Goal: Find specific page/section: Find specific page/section

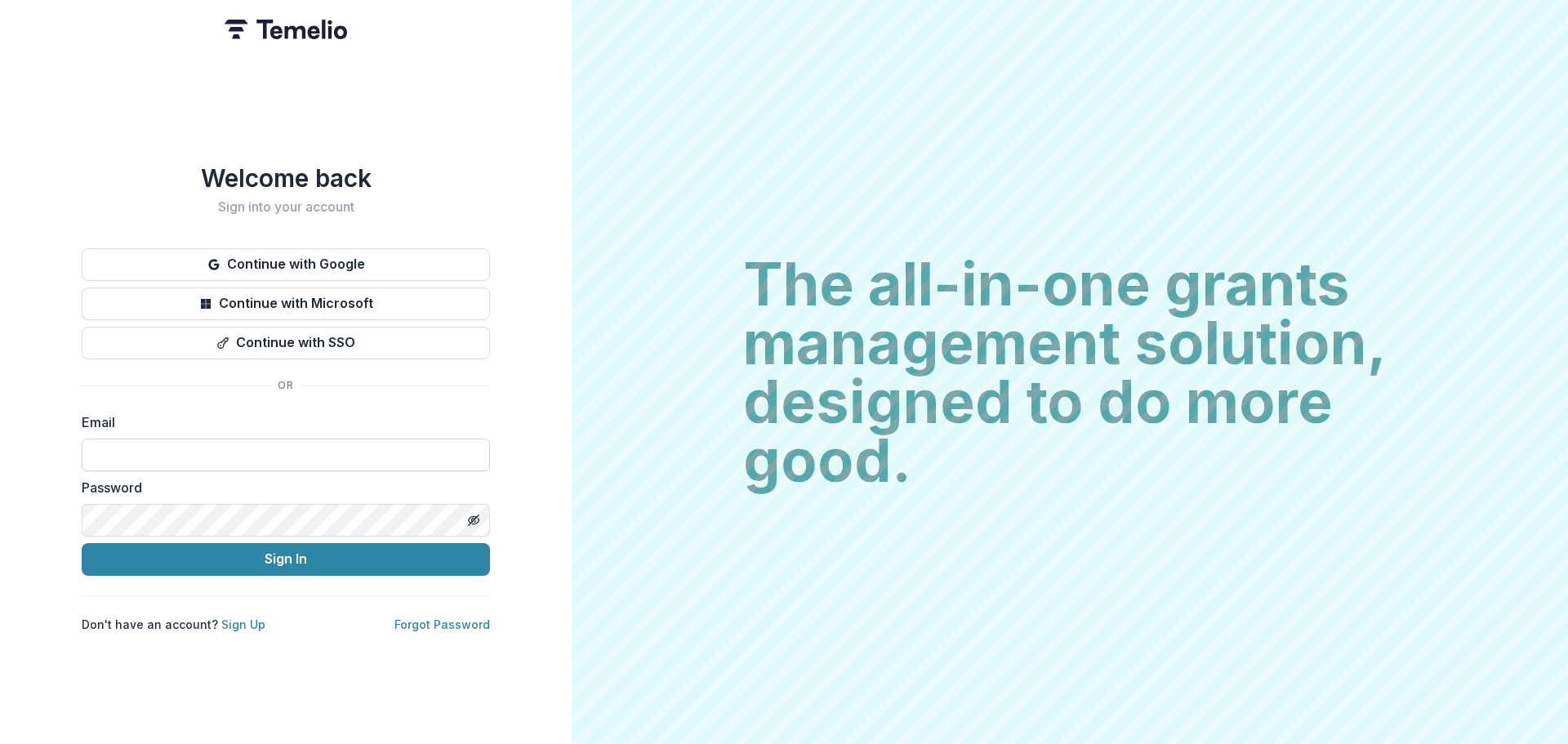
click at [269, 438] on input at bounding box center [285, 455] width 408 height 33
type input "**********"
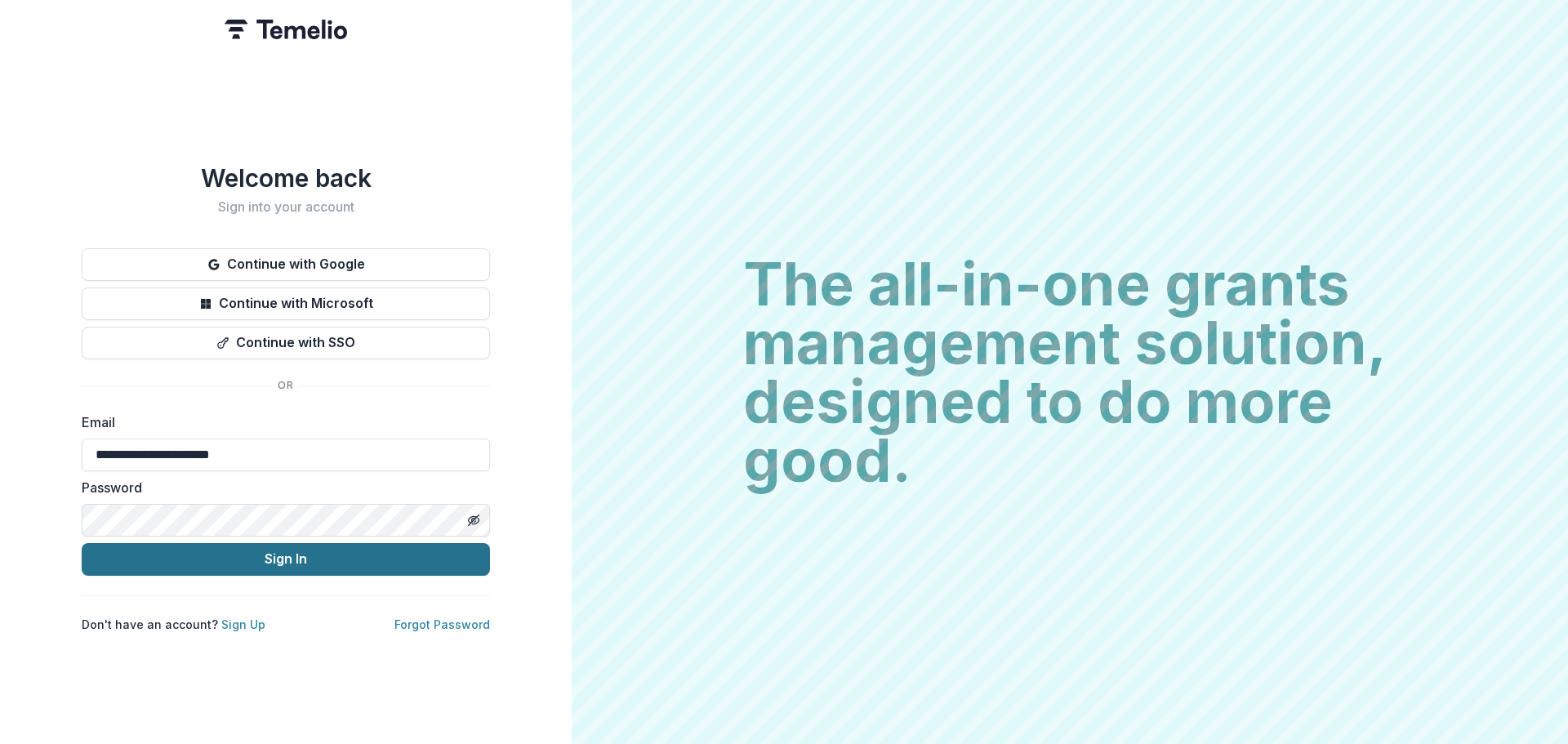
click at [290, 554] on button "Sign In" at bounding box center [285, 560] width 408 height 33
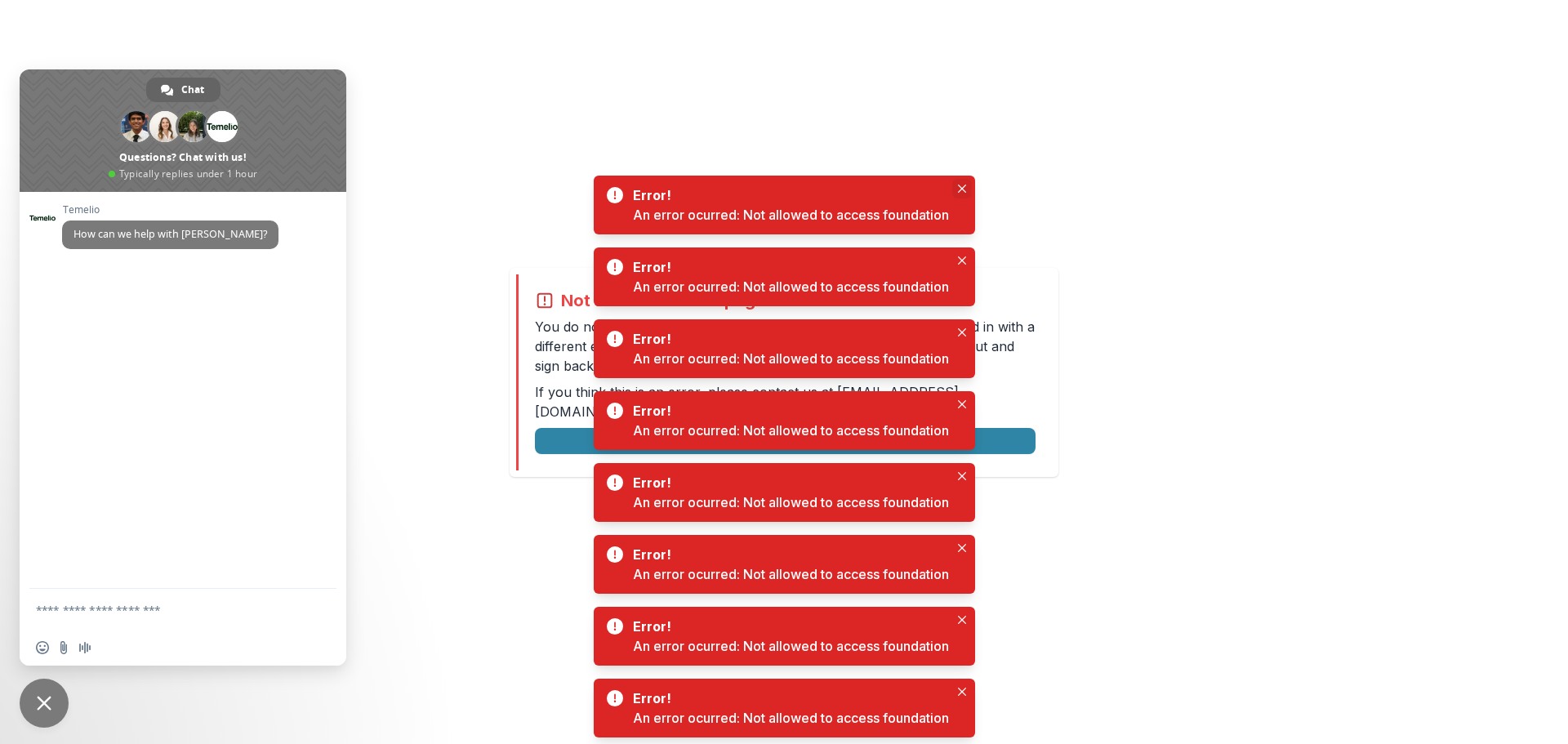
click at [966, 191] on icon "Close" at bounding box center [962, 188] width 8 height 8
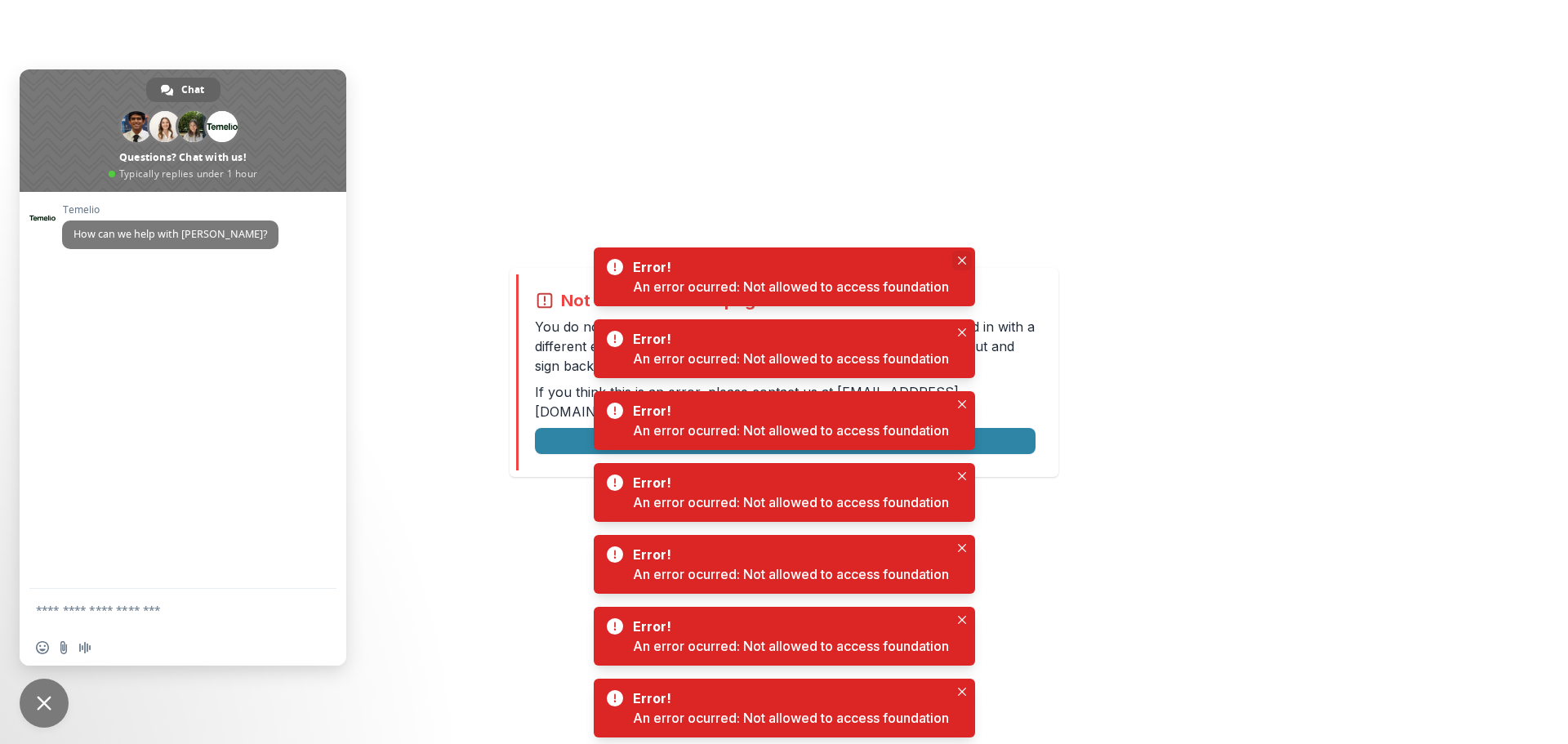
click at [968, 263] on button "Close" at bounding box center [962, 260] width 20 height 20
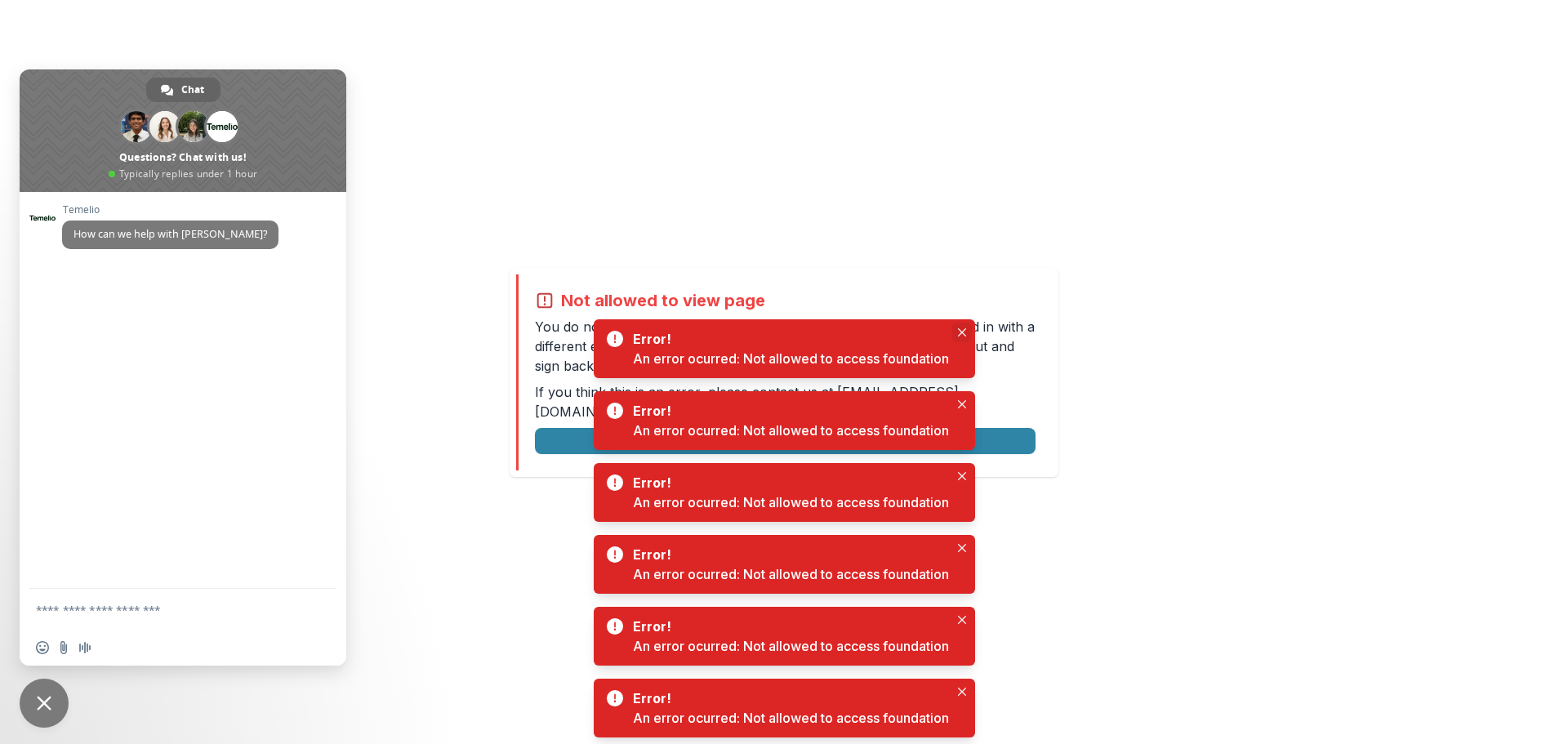
click at [962, 327] on button "Close" at bounding box center [962, 332] width 20 height 20
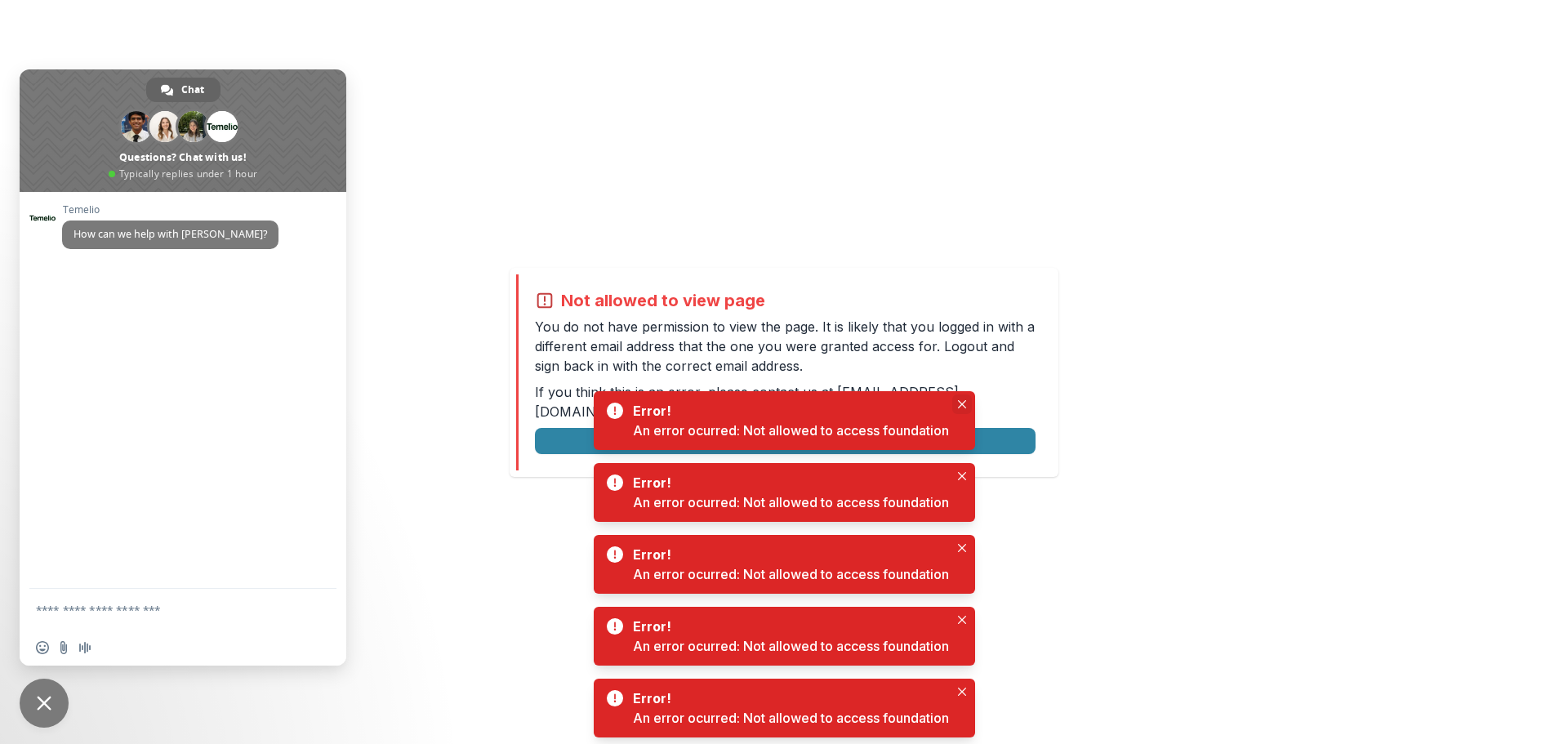
click at [962, 405] on icon "Close" at bounding box center [962, 404] width 8 height 8
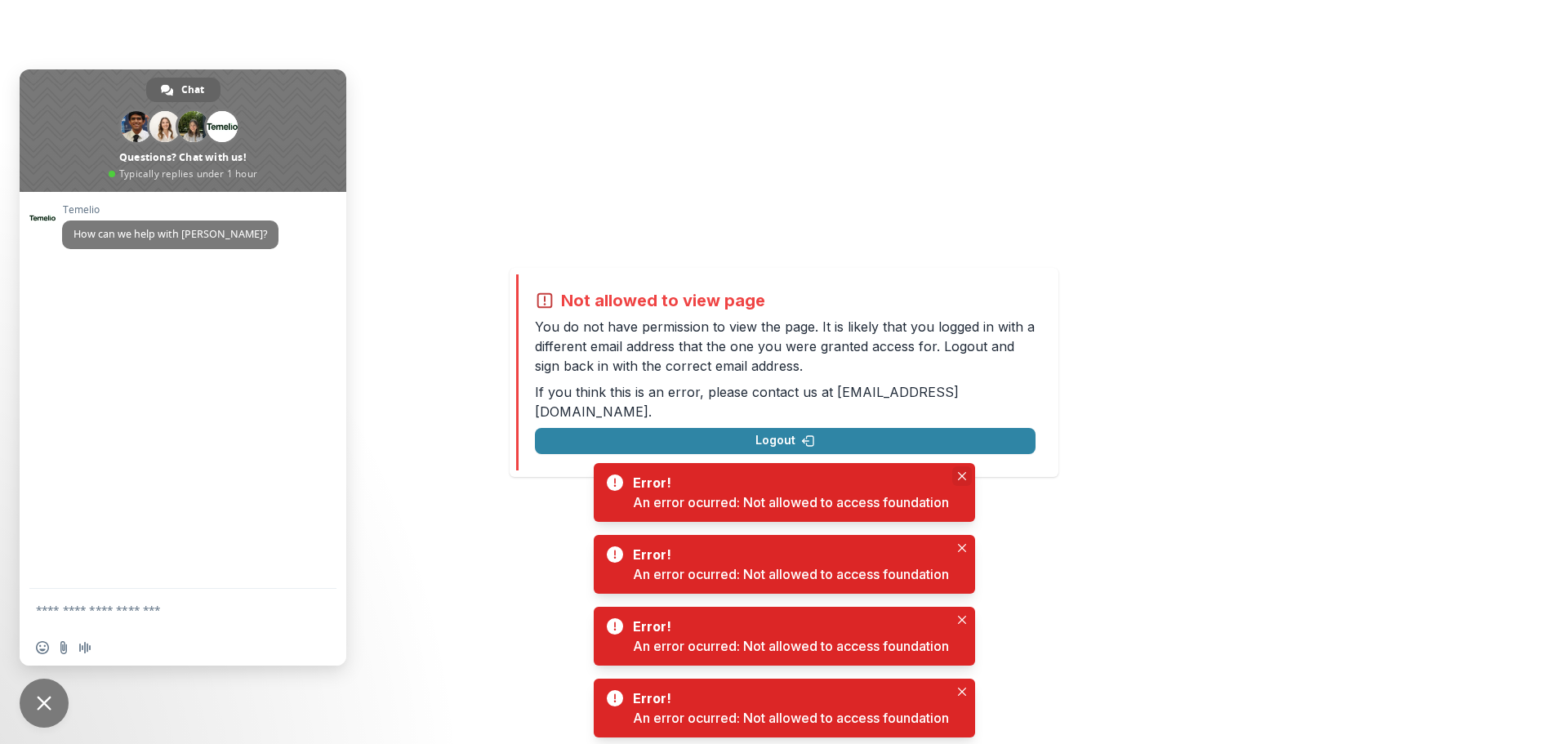
click at [959, 475] on icon "Close" at bounding box center [962, 476] width 8 height 8
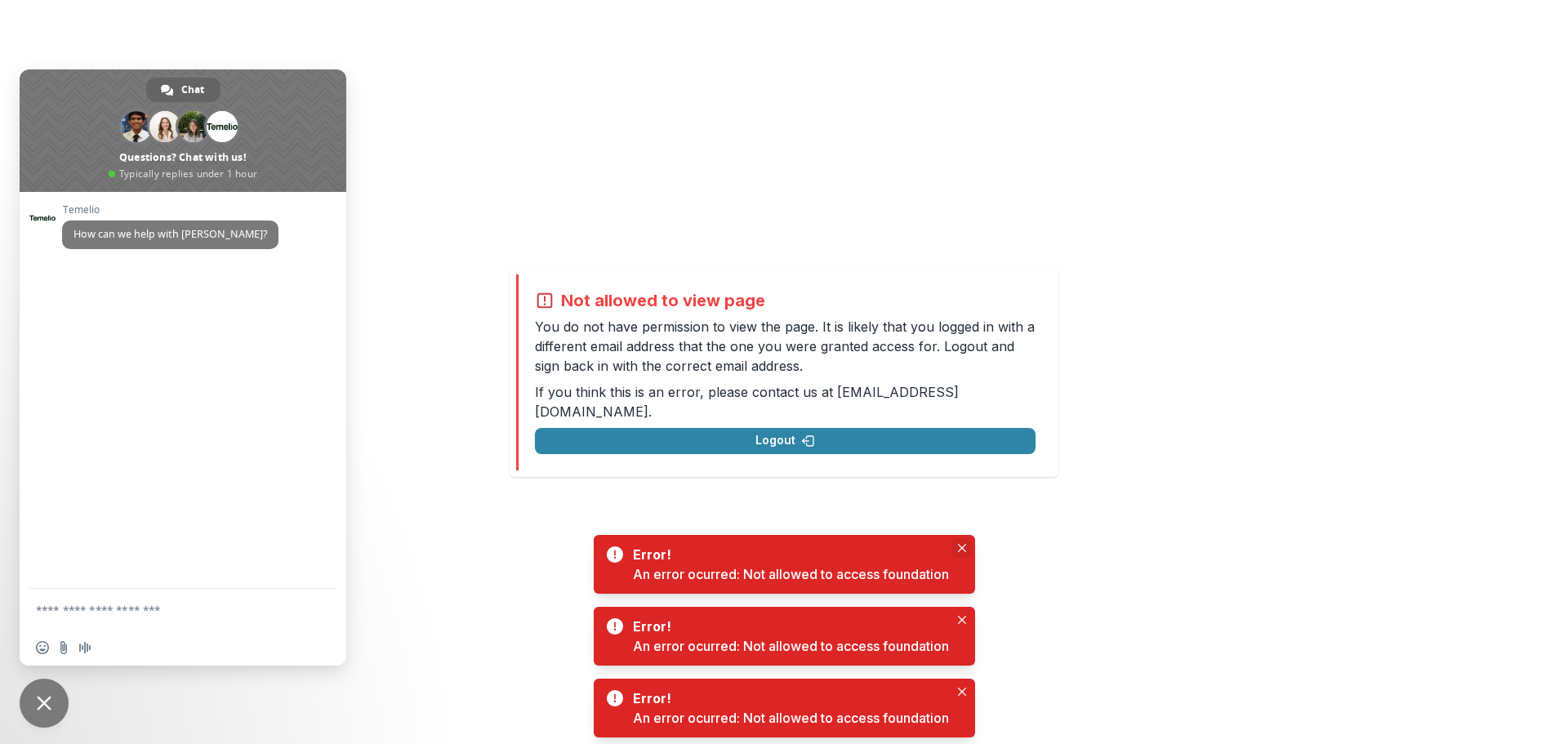
click at [959, 543] on button "Close" at bounding box center [962, 547] width 20 height 20
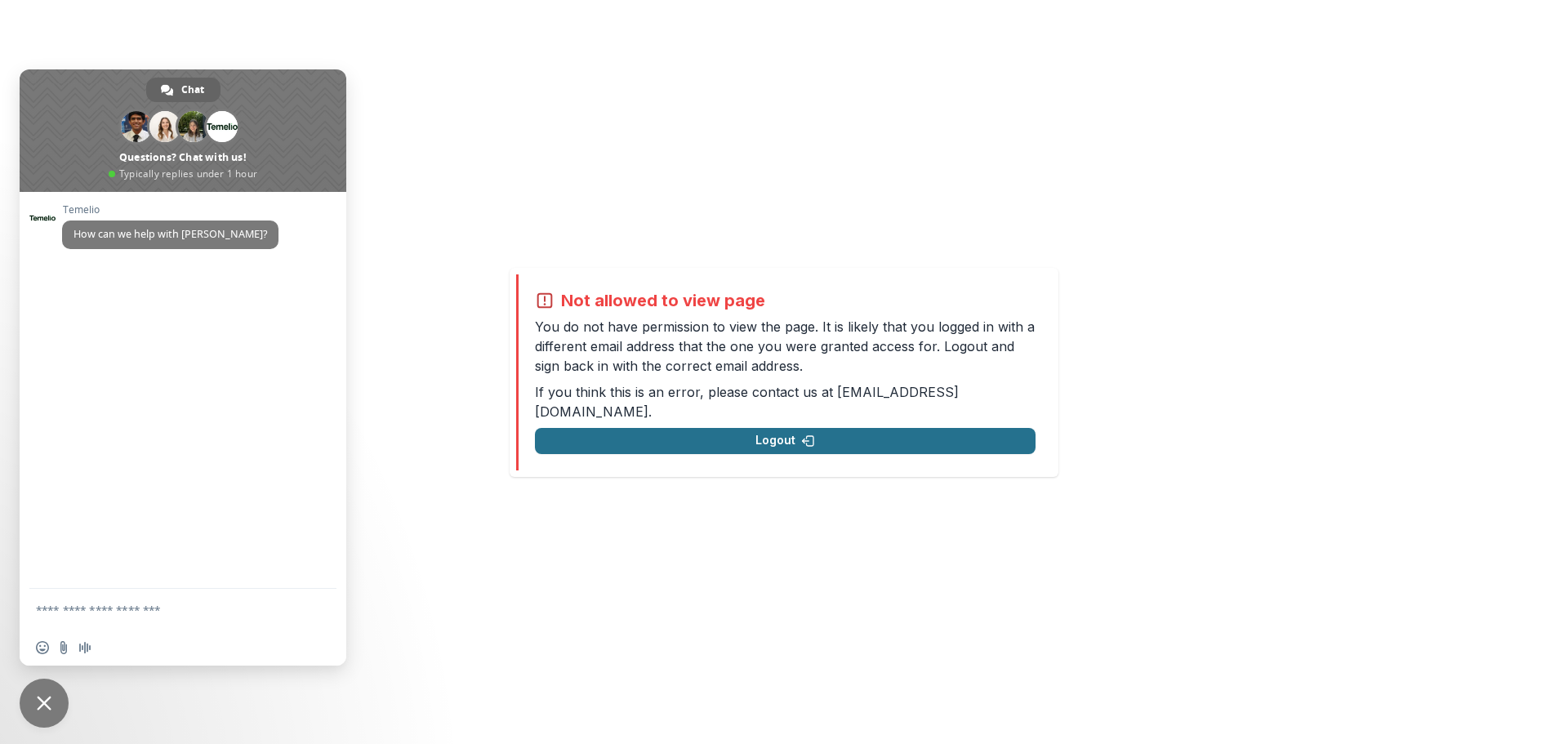
click at [815, 437] on button "Logout" at bounding box center [786, 441] width 501 height 26
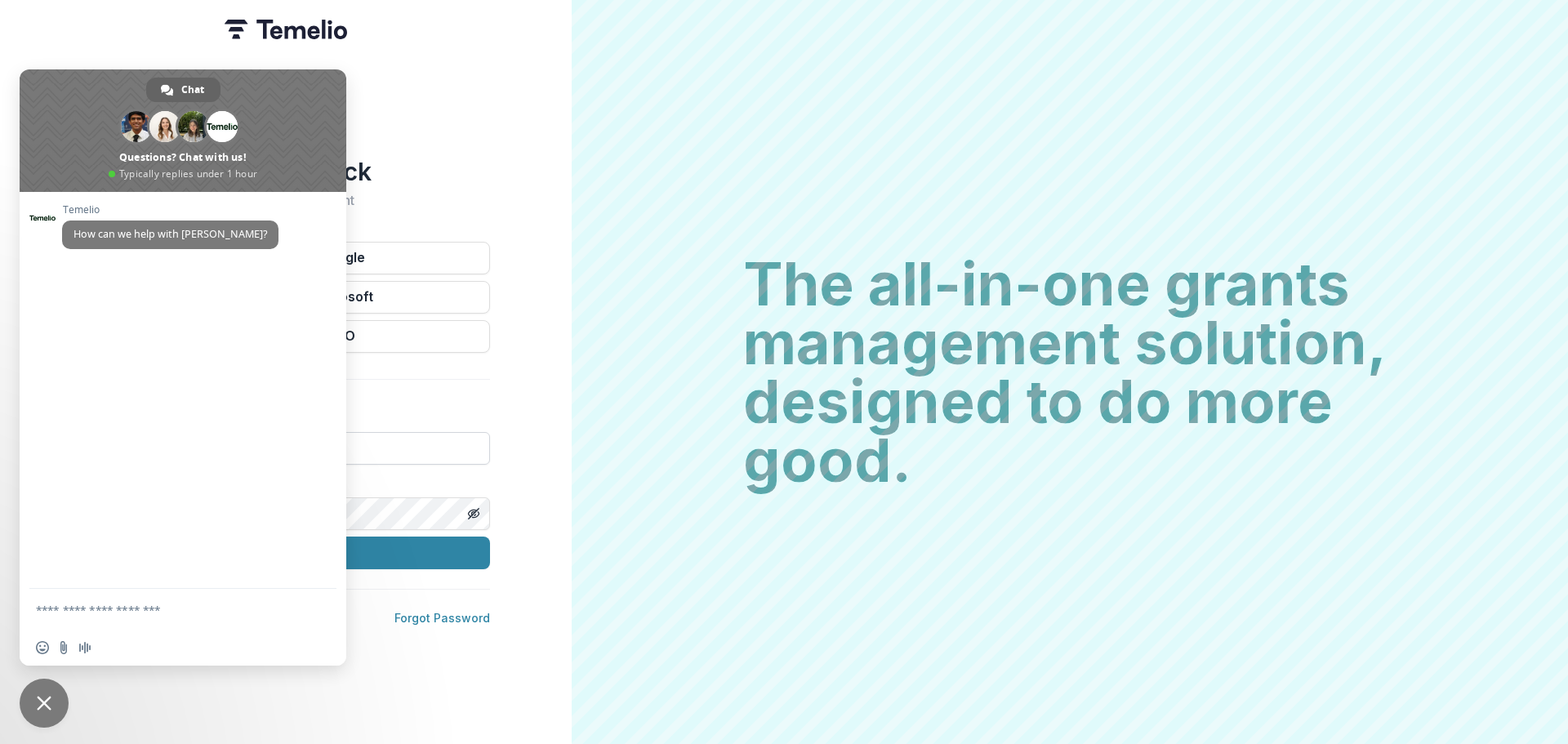
click at [392, 450] on input at bounding box center [285, 449] width 408 height 33
click at [31, 709] on span "Close chat" at bounding box center [44, 703] width 49 height 49
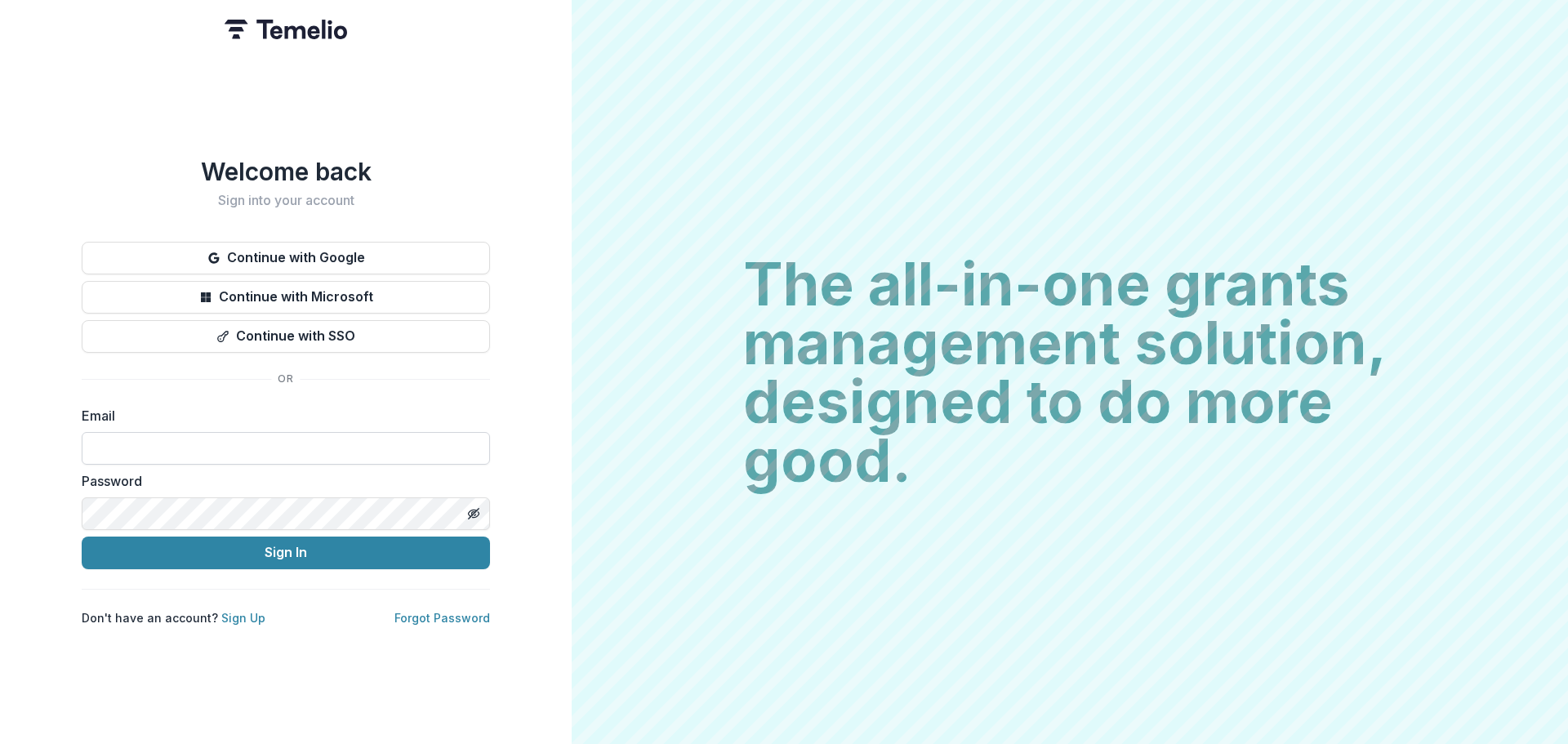
click at [210, 437] on input at bounding box center [285, 449] width 408 height 33
type input "**********"
click at [243, 556] on button "Sign In" at bounding box center [285, 553] width 408 height 33
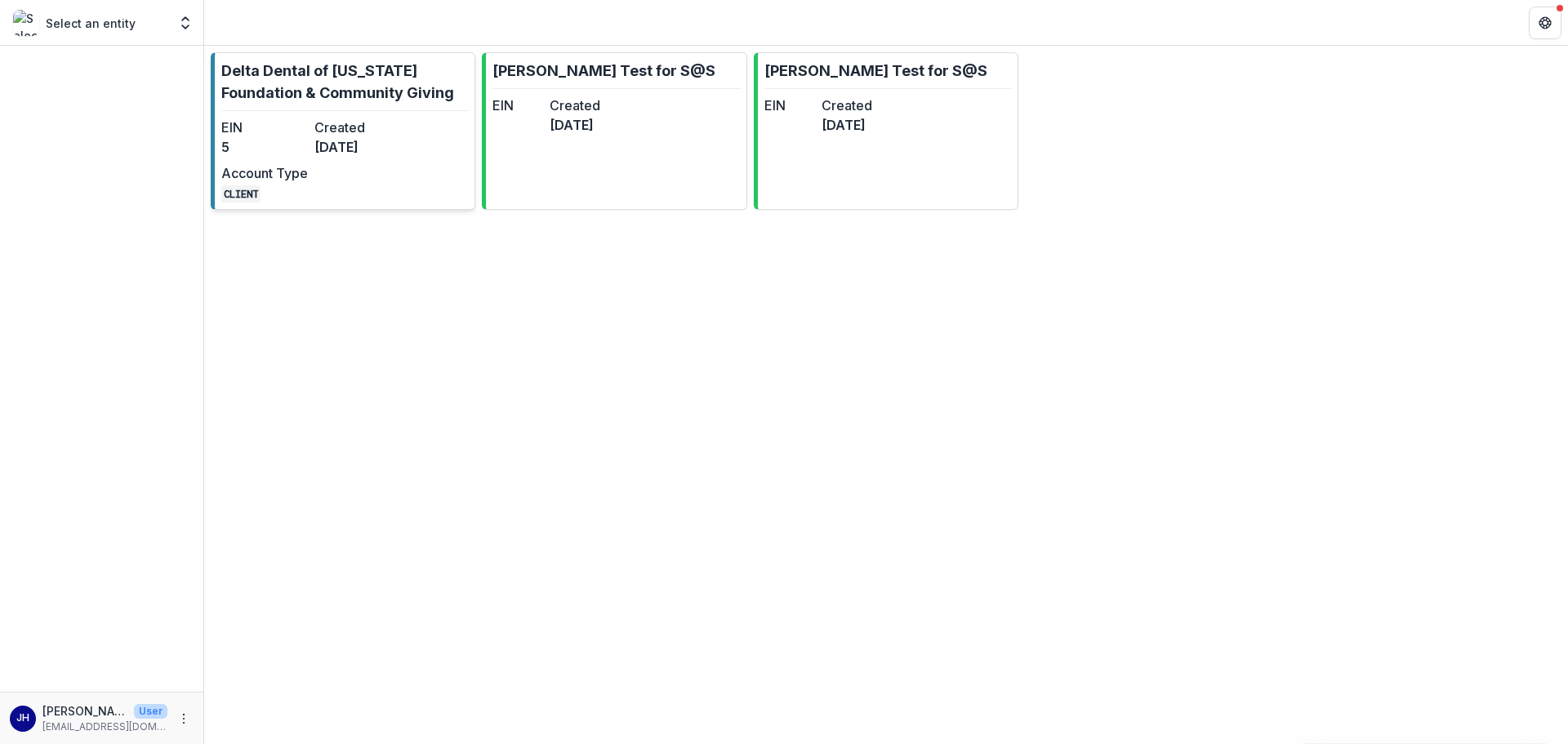
click at [369, 126] on dt "Created" at bounding box center [358, 127] width 87 height 20
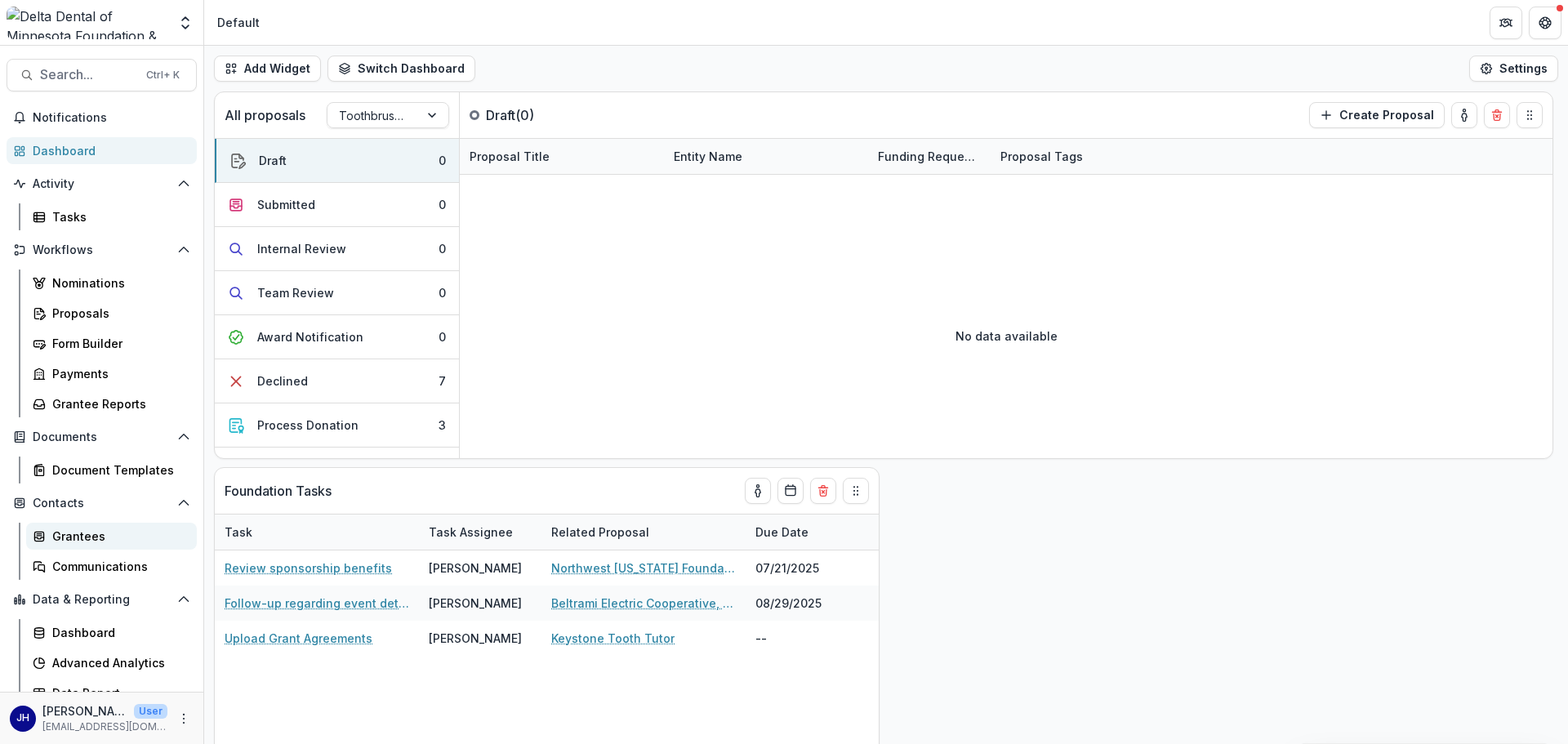
click at [65, 527] on div "Grantees" at bounding box center [118, 536] width 132 height 17
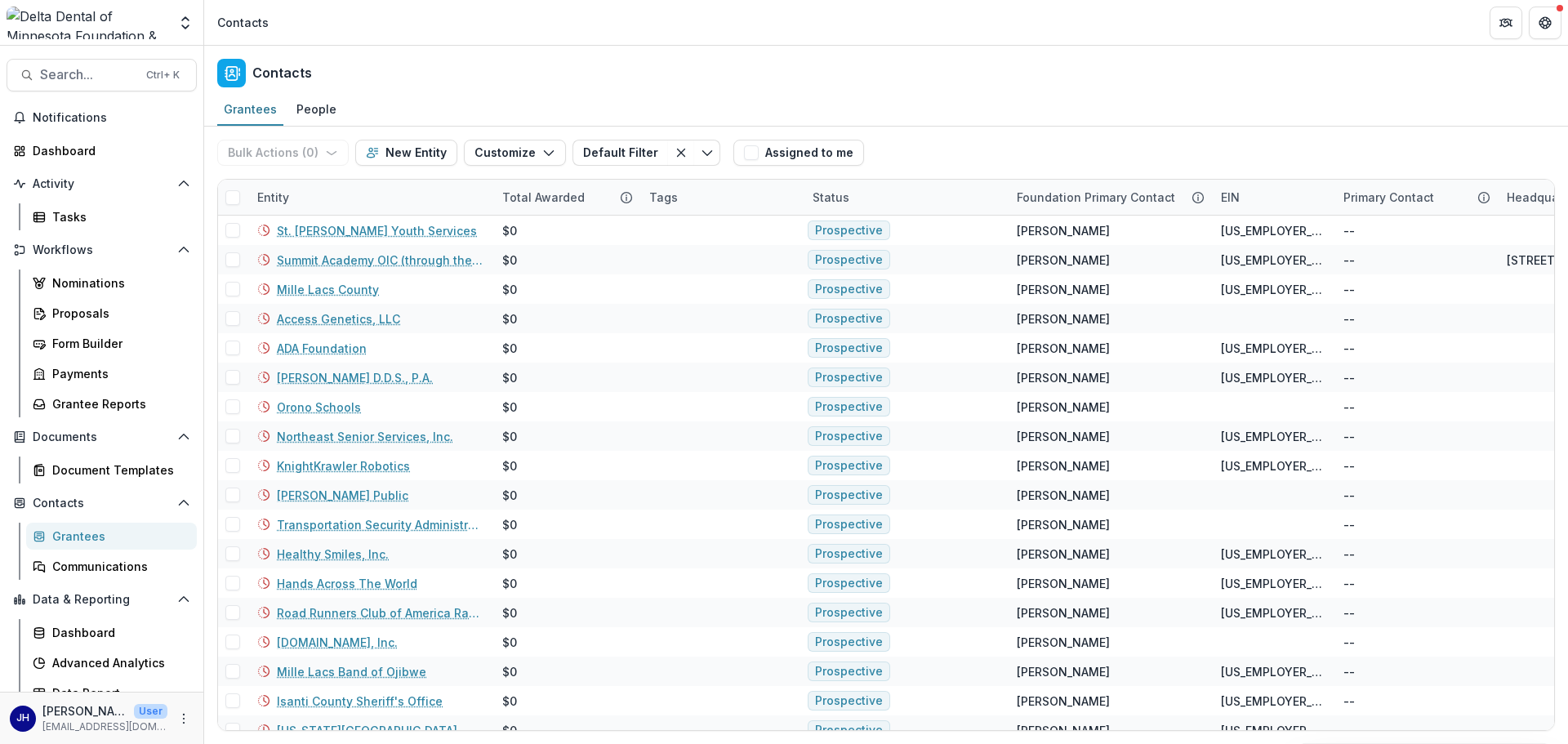
click at [87, 534] on div "Grantees" at bounding box center [118, 536] width 132 height 17
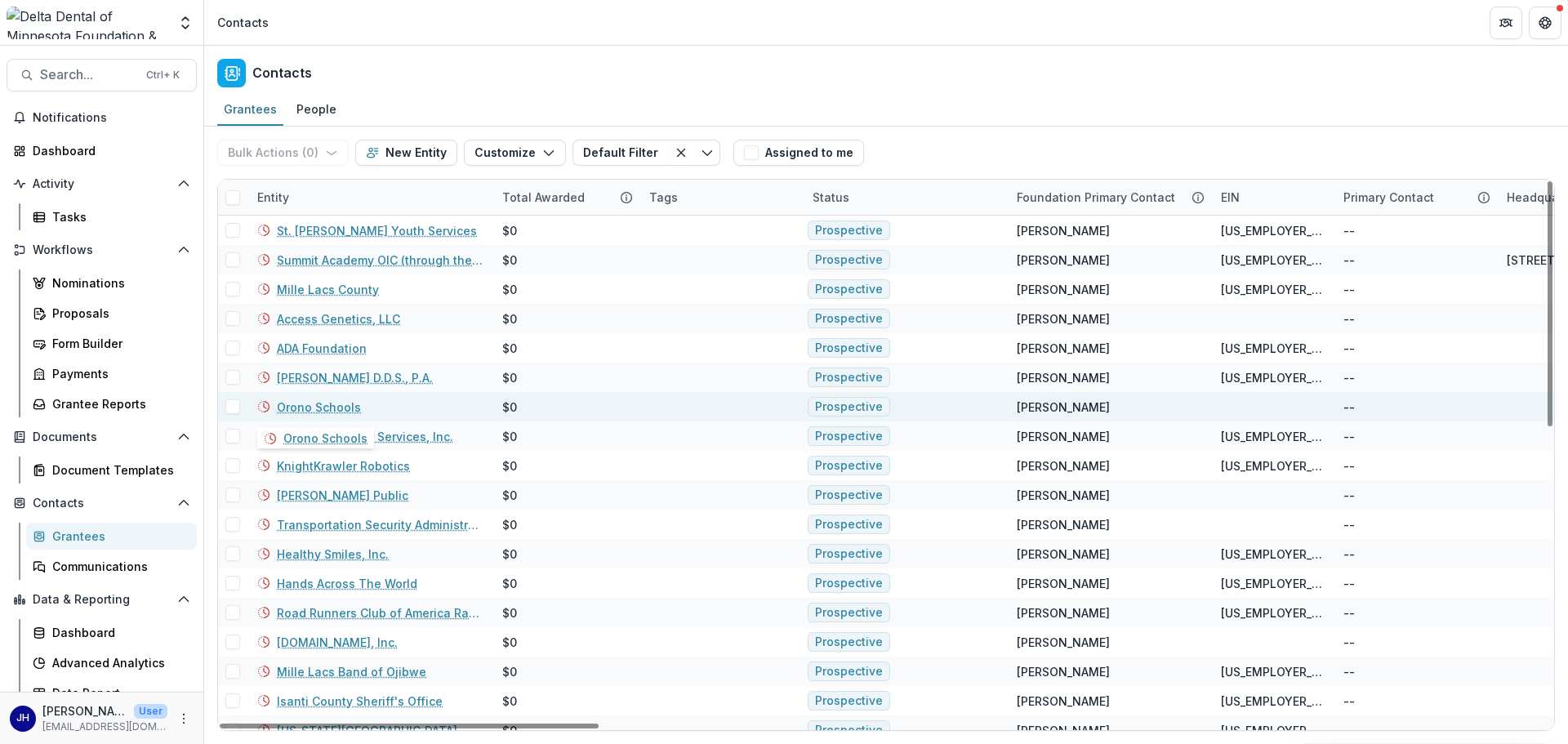
click at [300, 412] on link "Orono Schools" at bounding box center [319, 407] width 84 height 17
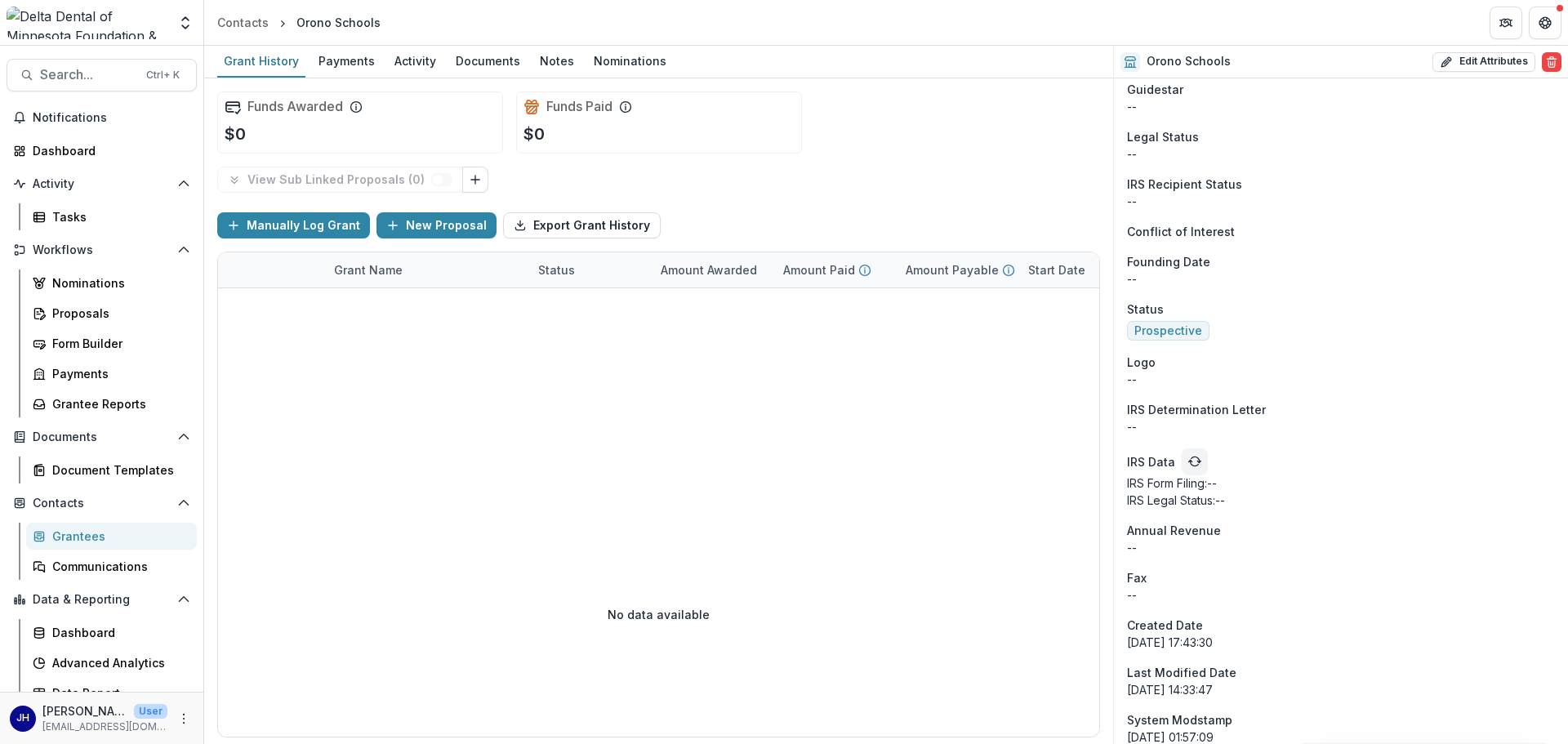
scroll to position [1062, 0]
